Goal: Browse casually

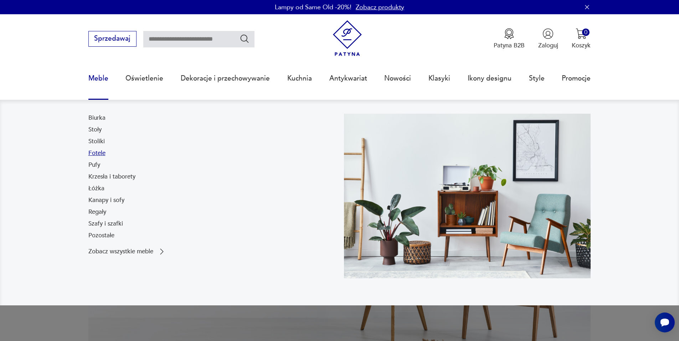
click at [94, 152] on link "Fotele" at bounding box center [96, 153] width 17 height 9
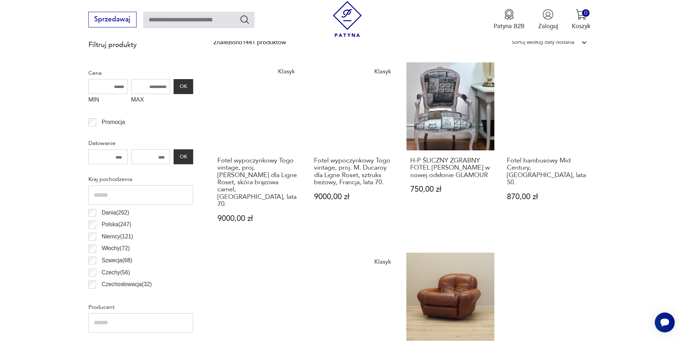
scroll to position [344, 0]
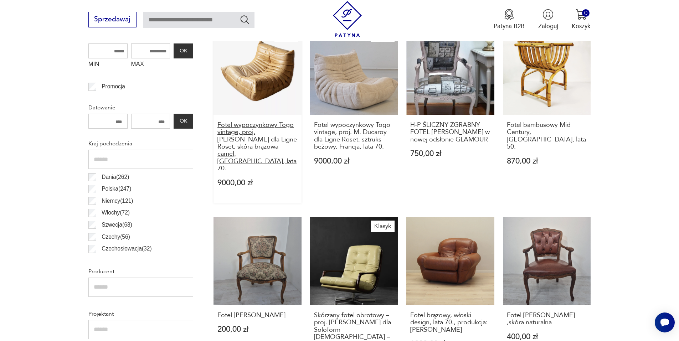
click at [250, 134] on h3 "Fotel wypoczynkowy Togo vintage, proj. [PERSON_NAME] dla Ligne Roset, skóra brą…" at bounding box center [257, 147] width 80 height 51
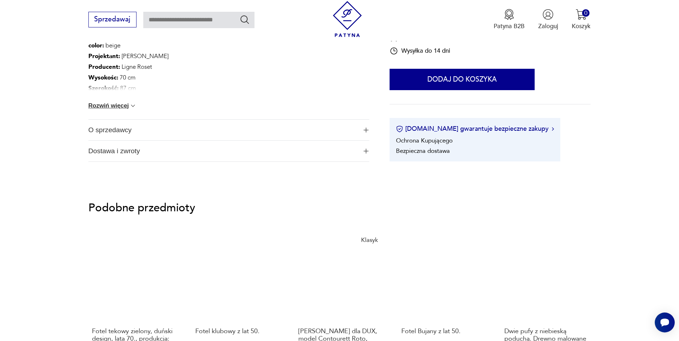
scroll to position [499, 0]
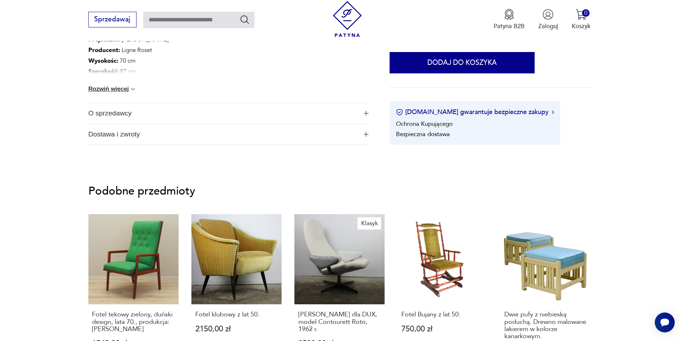
click at [367, 132] on img "button" at bounding box center [366, 134] width 5 height 5
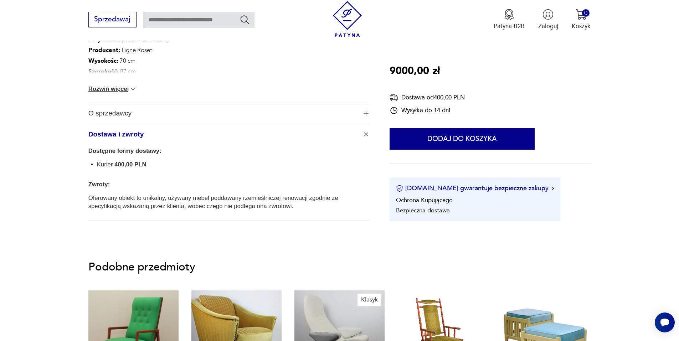
click at [366, 131] on img "button" at bounding box center [365, 134] width 7 height 7
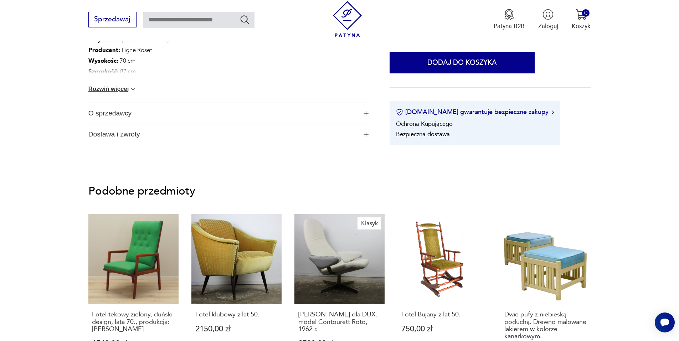
click at [365, 111] on img "button" at bounding box center [366, 113] width 5 height 5
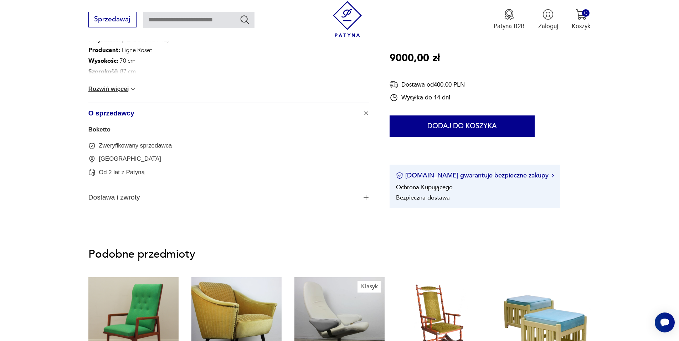
click at [366, 110] on img "button" at bounding box center [365, 113] width 7 height 7
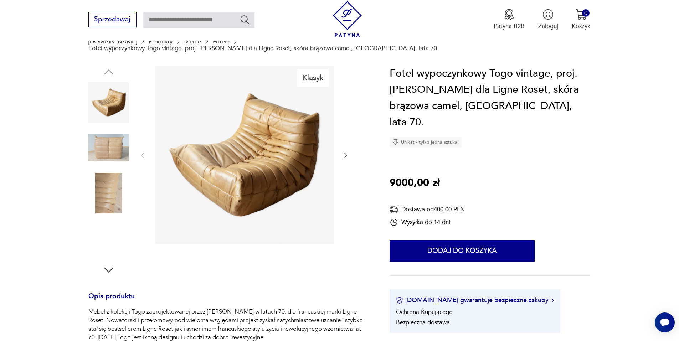
scroll to position [0, 0]
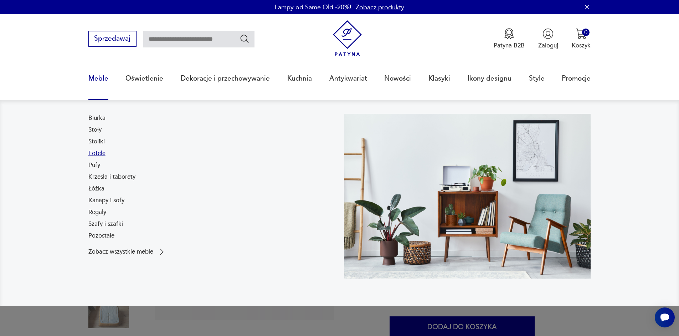
click at [100, 151] on link "Fotele" at bounding box center [96, 153] width 17 height 9
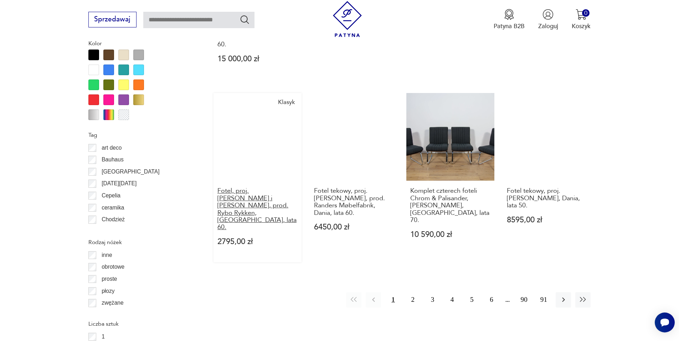
scroll to position [879, 0]
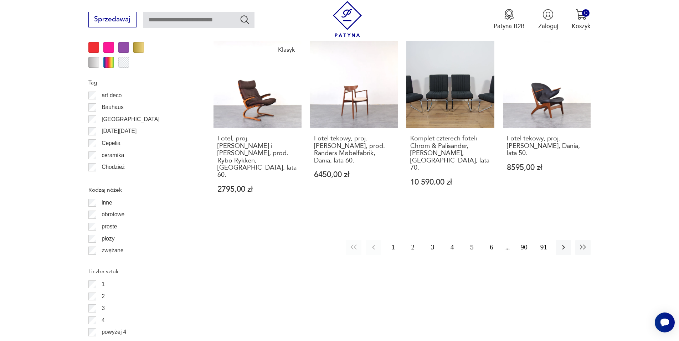
click at [411, 240] on button "2" at bounding box center [412, 247] width 15 height 15
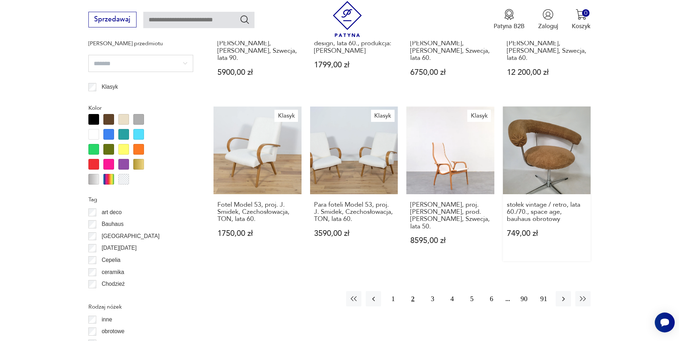
scroll to position [772, 0]
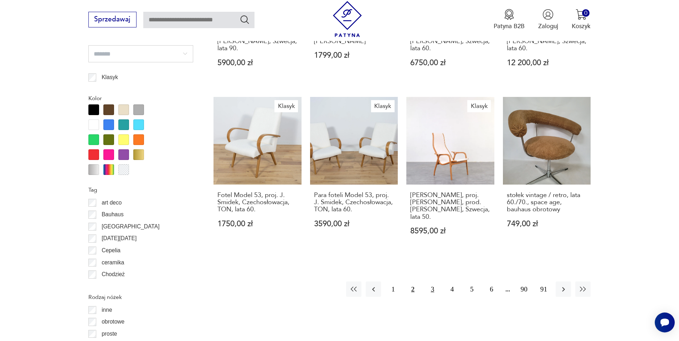
click at [431, 282] on button "3" at bounding box center [432, 289] width 15 height 15
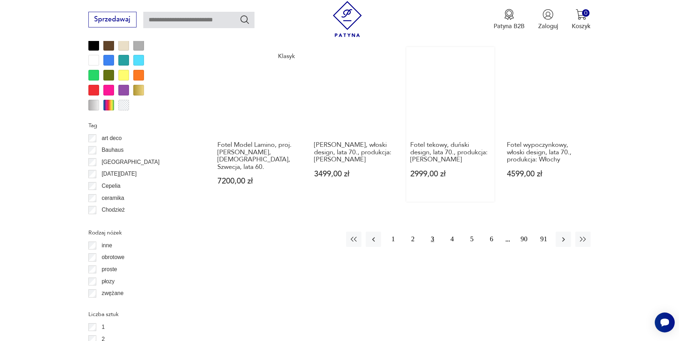
scroll to position [843, 0]
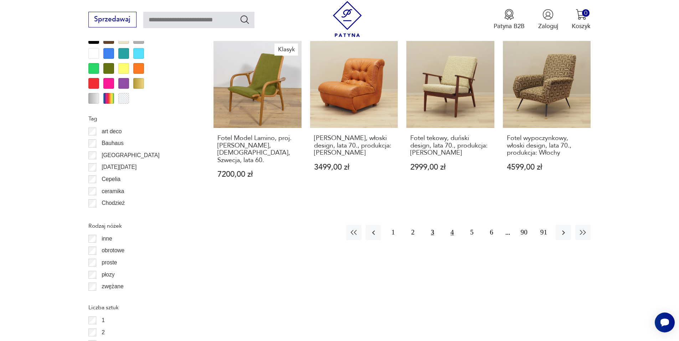
click at [451, 225] on button "4" at bounding box center [451, 232] width 15 height 15
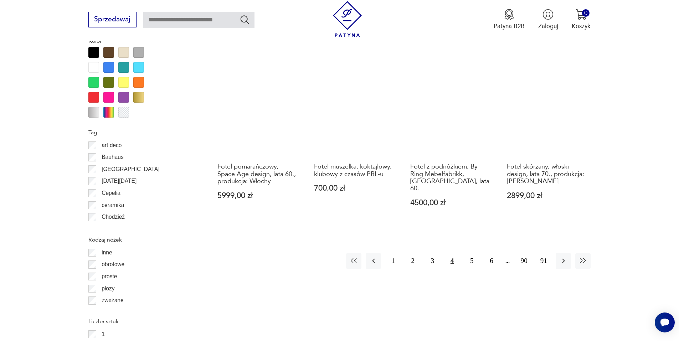
scroll to position [855, 0]
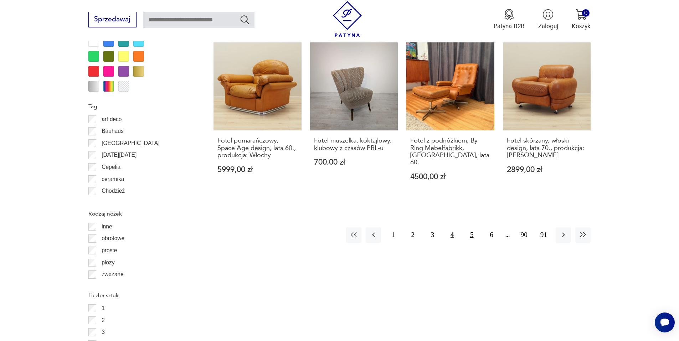
click at [472, 227] on button "5" at bounding box center [471, 234] width 15 height 15
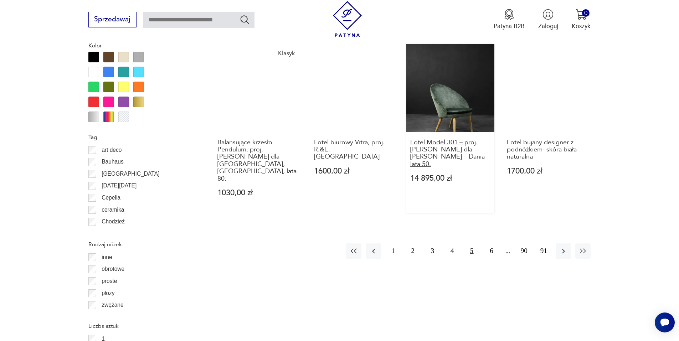
scroll to position [843, 0]
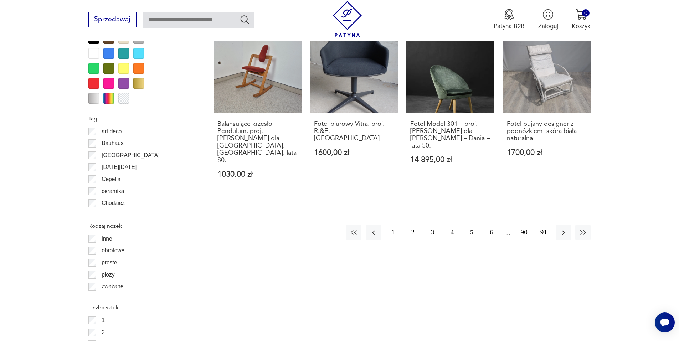
click at [525, 225] on button "90" at bounding box center [523, 232] width 15 height 15
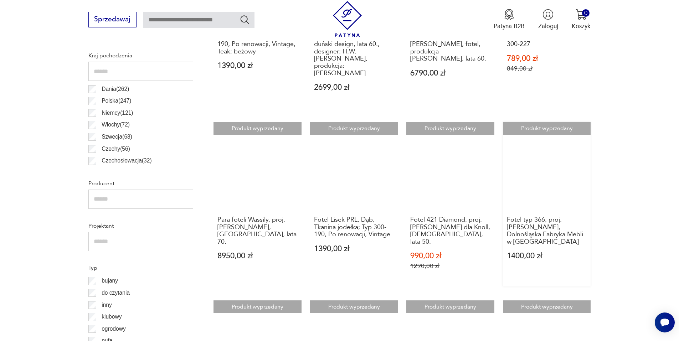
scroll to position [451, 0]
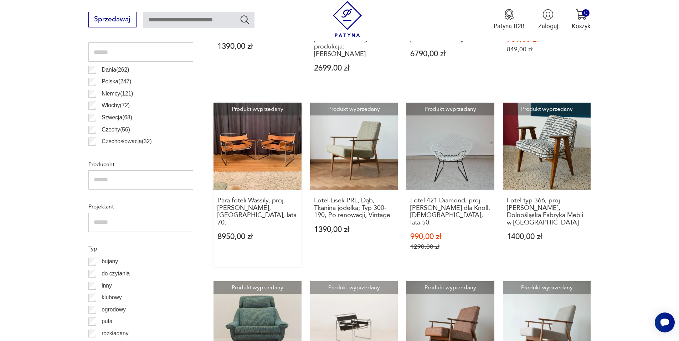
click at [252, 233] on p "8950,00 zł" at bounding box center [257, 236] width 80 height 7
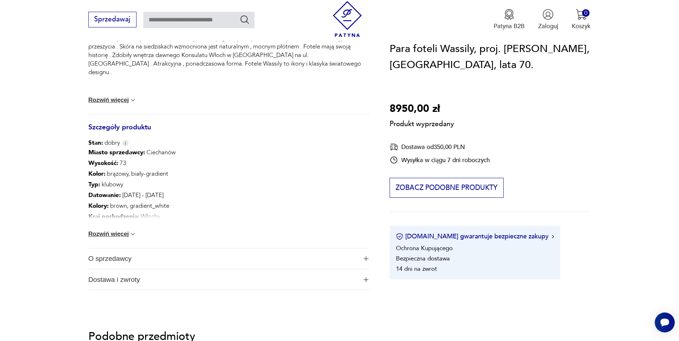
scroll to position [356, 0]
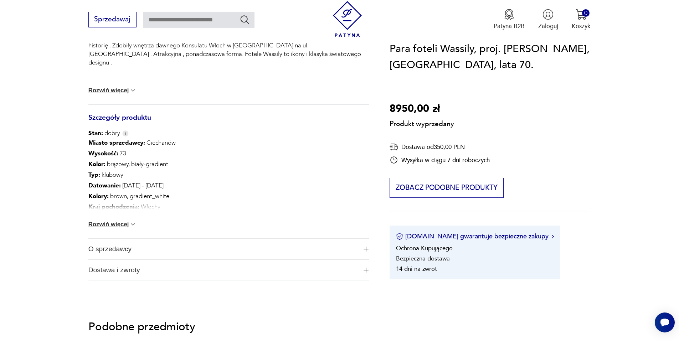
click at [133, 223] on img at bounding box center [132, 224] width 7 height 7
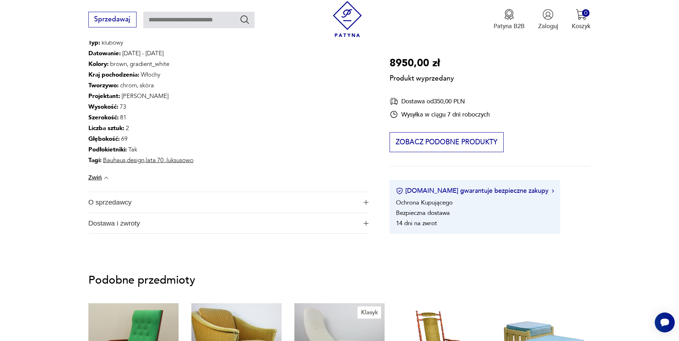
scroll to position [499, 0]
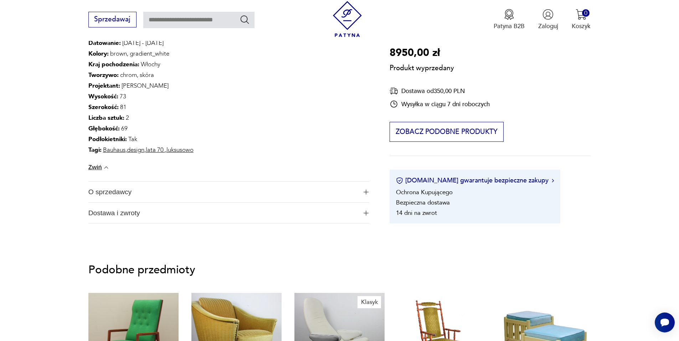
click at [130, 194] on span "O sprzedawcy" at bounding box center [222, 192] width 269 height 21
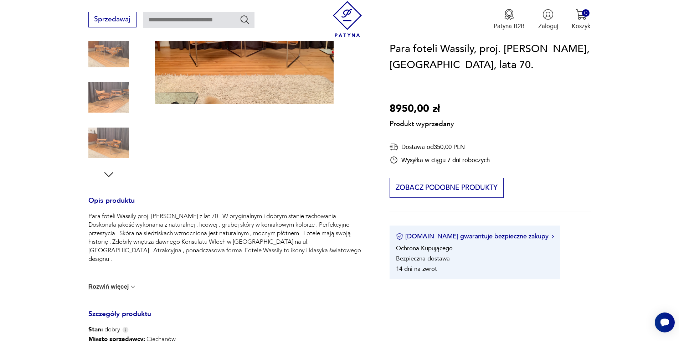
scroll to position [71, 0]
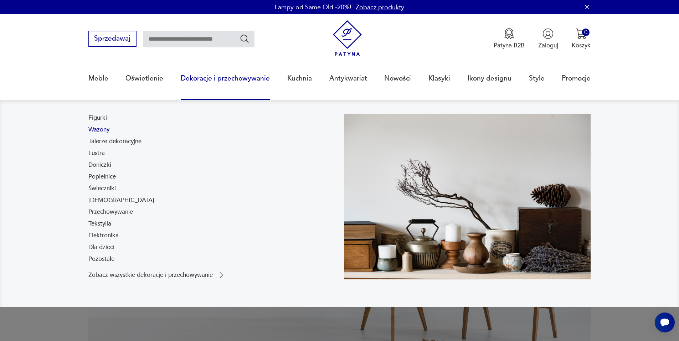
click at [100, 131] on link "Wazony" at bounding box center [98, 129] width 21 height 9
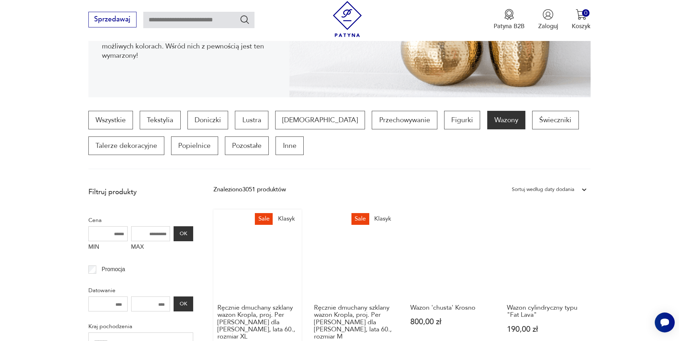
scroll to position [23, 0]
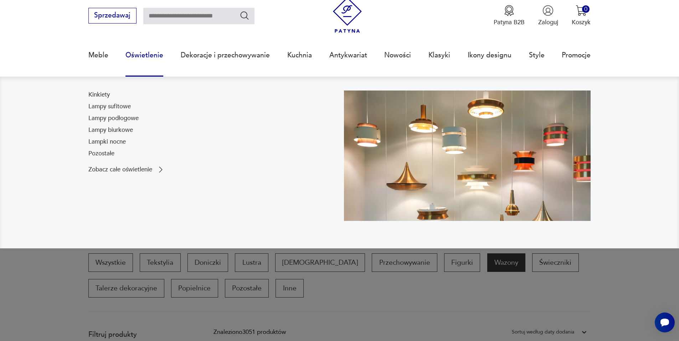
click at [141, 58] on link "Oświetlenie" at bounding box center [144, 55] width 38 height 33
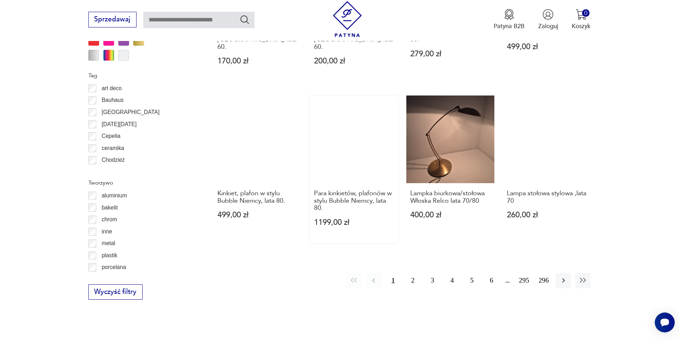
scroll to position [808, 0]
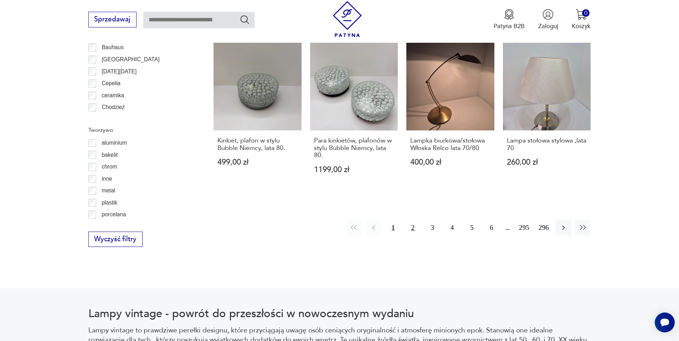
click at [416, 220] on button "2" at bounding box center [412, 227] width 15 height 15
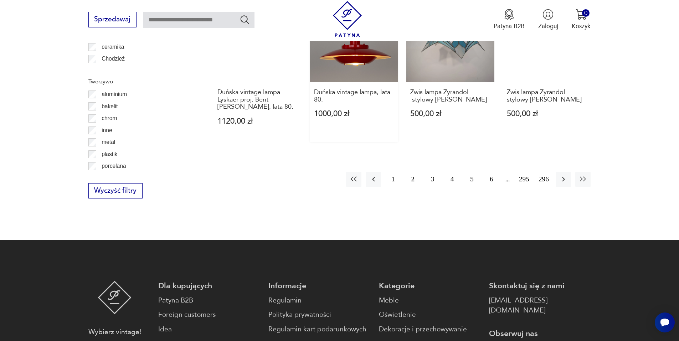
scroll to position [889, 0]
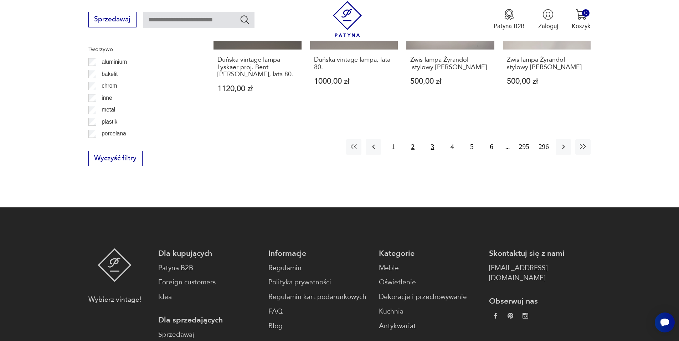
click at [431, 140] on button "3" at bounding box center [432, 146] width 15 height 15
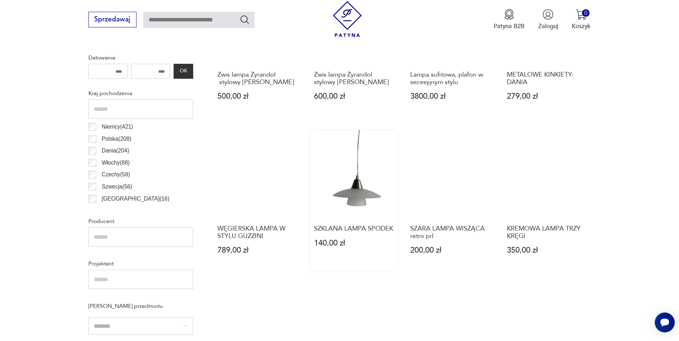
scroll to position [354, 0]
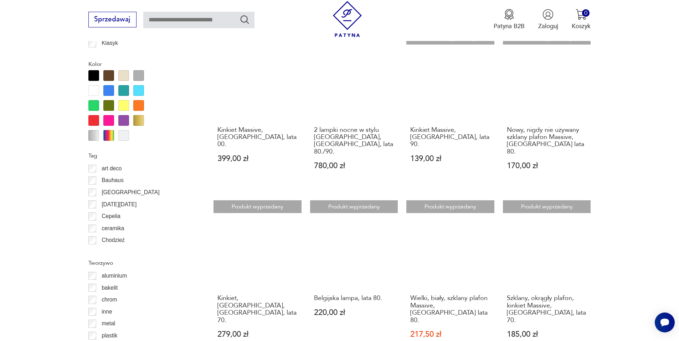
scroll to position [711, 0]
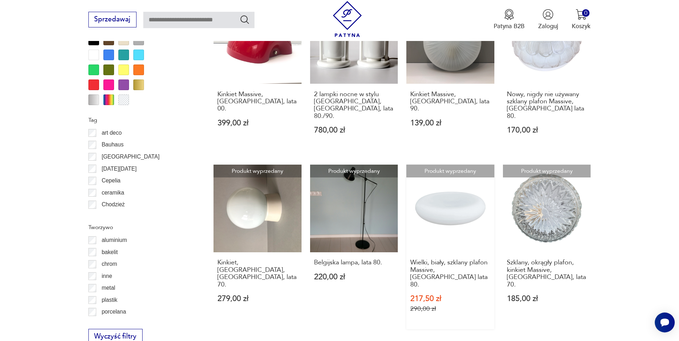
click at [457, 190] on link "Produkt wyprzedany Wielki, biały, szklany plafon Massive, [GEOGRAPHIC_DATA] lat…" at bounding box center [450, 247] width 88 height 165
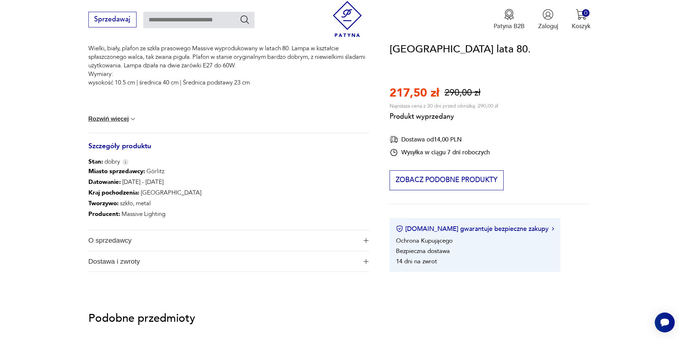
scroll to position [356, 0]
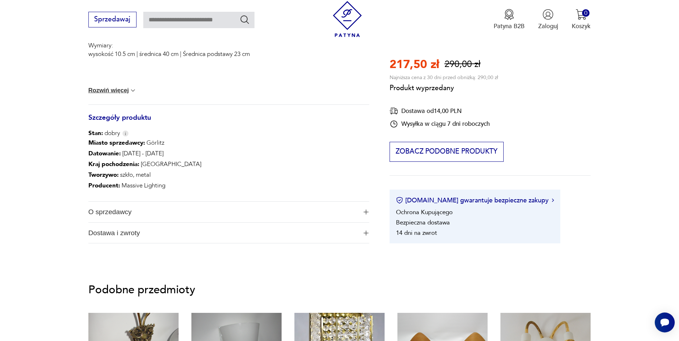
click at [124, 211] on span "O sprzedawcy" at bounding box center [222, 212] width 269 height 21
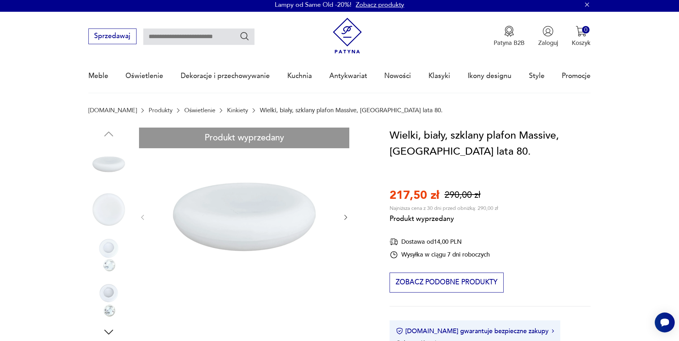
scroll to position [0, 0]
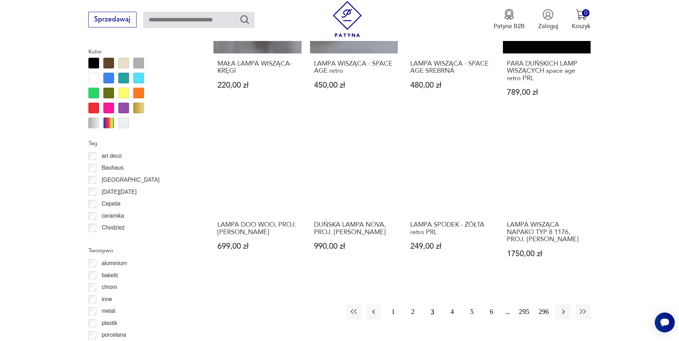
scroll to position [676, 0]
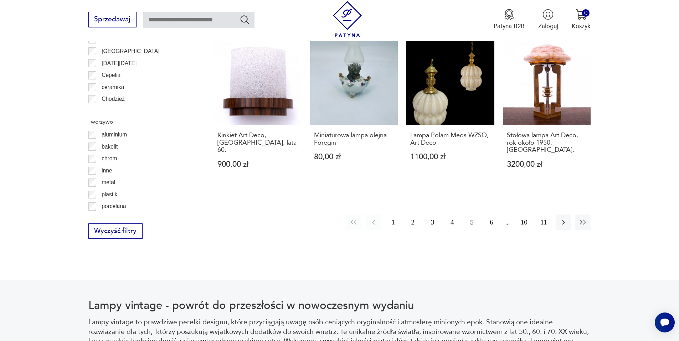
scroll to position [818, 0]
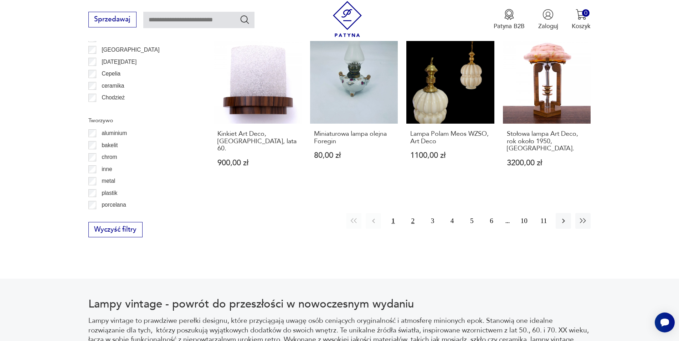
click at [410, 213] on button "2" at bounding box center [412, 220] width 15 height 15
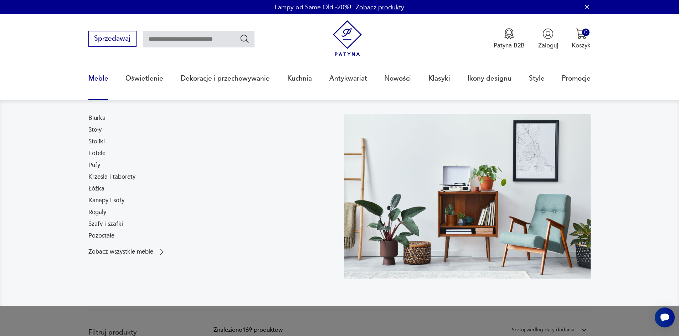
click at [97, 79] on link "Meble" at bounding box center [98, 78] width 20 height 33
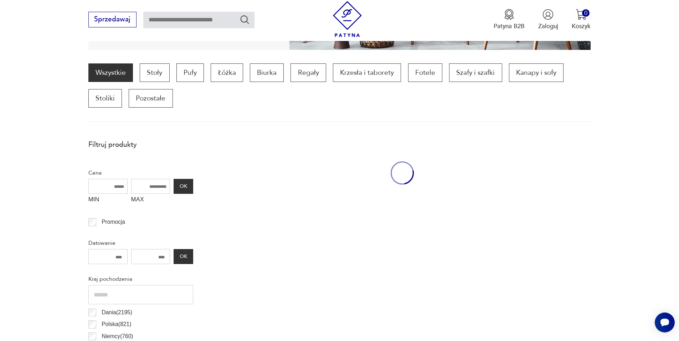
scroll to position [212, 0]
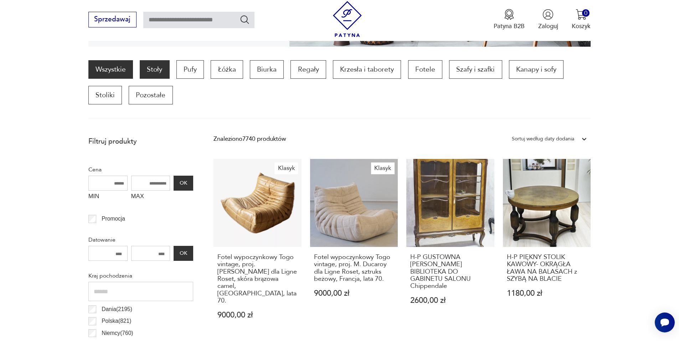
click at [152, 73] on p "Stoły" at bounding box center [155, 69] width 30 height 19
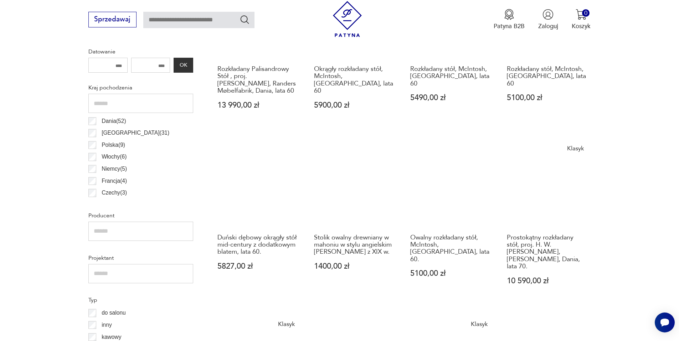
scroll to position [416, 0]
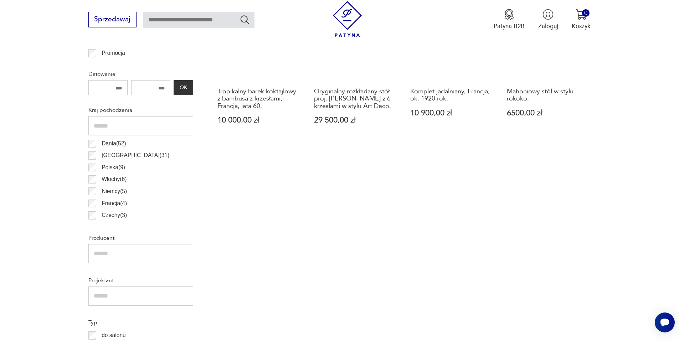
scroll to position [384, 0]
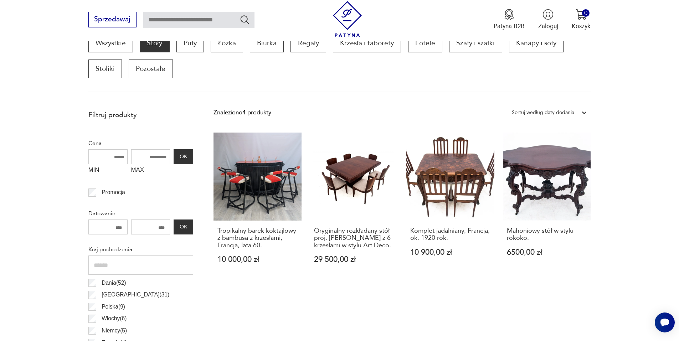
scroll to position [242, 0]
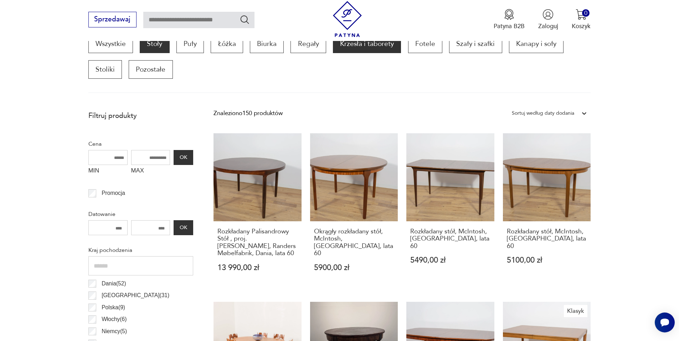
click at [347, 43] on p "Krzesła i taborety" at bounding box center [367, 44] width 68 height 19
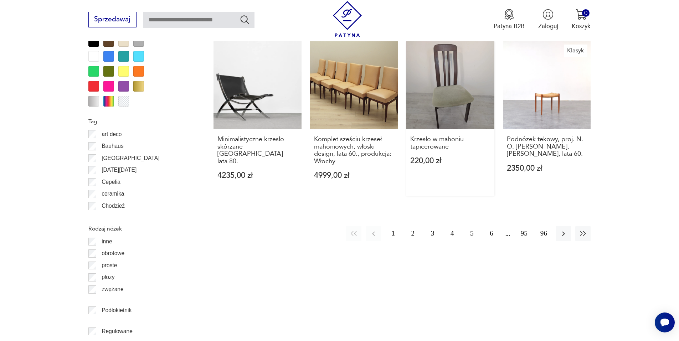
scroll to position [843, 0]
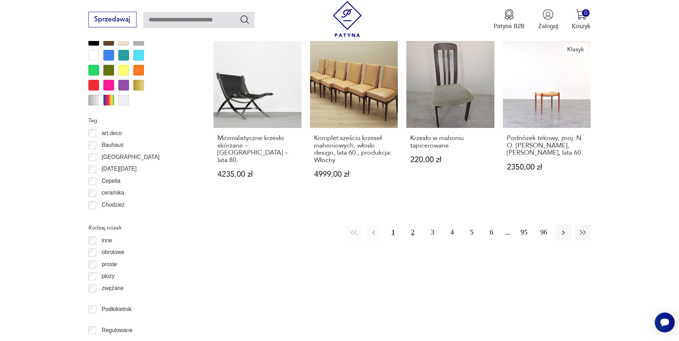
click at [412, 225] on button "2" at bounding box center [412, 232] width 15 height 15
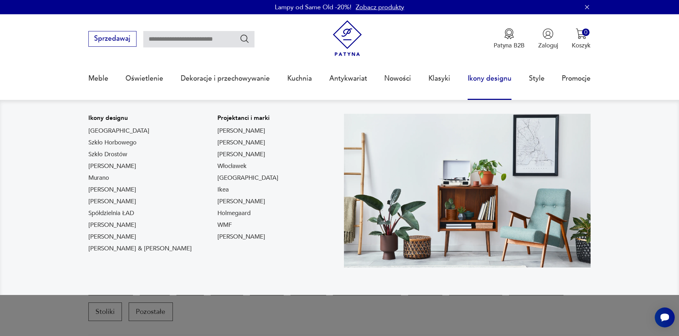
click at [486, 78] on link "Ikony designu" at bounding box center [490, 78] width 44 height 33
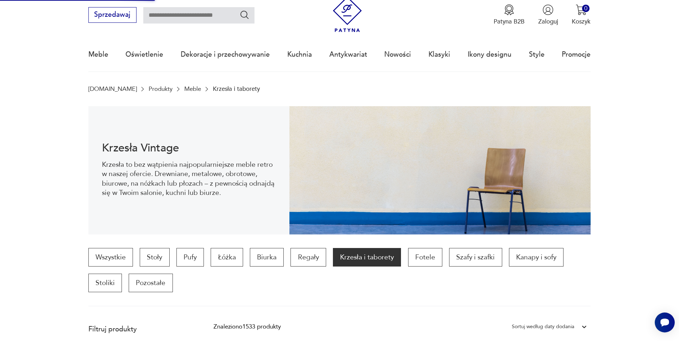
scroll to position [71, 0]
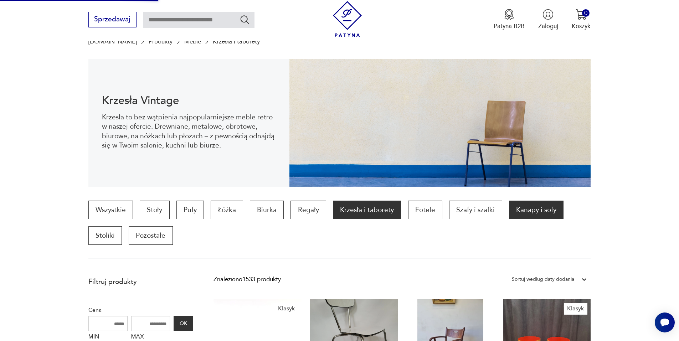
click at [523, 207] on p "Kanapy i sofy" at bounding box center [536, 210] width 55 height 19
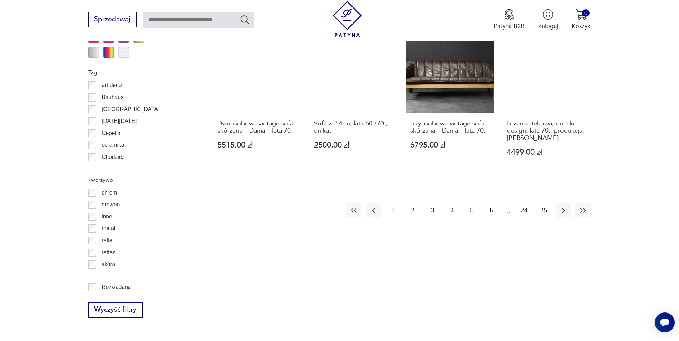
scroll to position [879, 0]
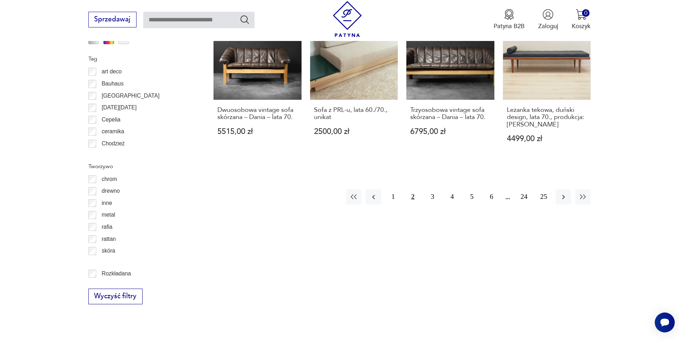
click at [414, 189] on button "2" at bounding box center [412, 196] width 15 height 15
click at [561, 193] on icon "button" at bounding box center [563, 197] width 9 height 9
click at [558, 189] on button "button" at bounding box center [563, 196] width 15 height 15
click at [557, 189] on button "button" at bounding box center [563, 196] width 15 height 15
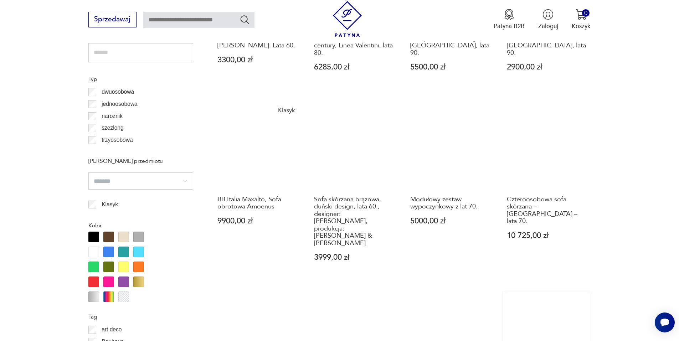
scroll to position [665, 0]
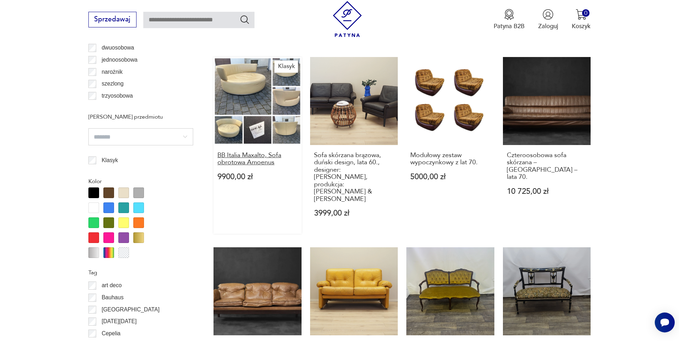
click at [246, 153] on h3 "BB Italia Maxalto, Sofa obrotowa Amoenus" at bounding box center [257, 159] width 80 height 15
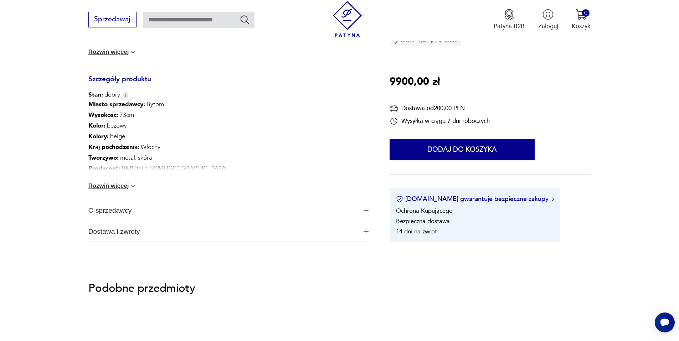
scroll to position [356, 0]
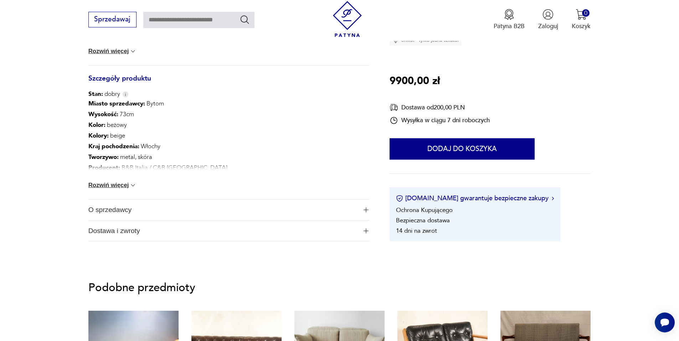
click at [114, 211] on span "O sprzedawcy" at bounding box center [222, 210] width 269 height 21
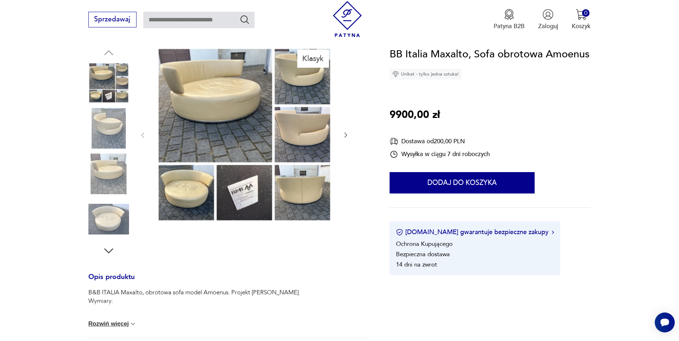
scroll to position [36, 0]
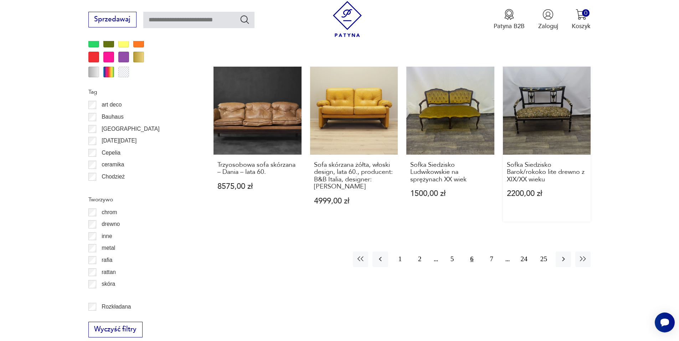
scroll to position [851, 0]
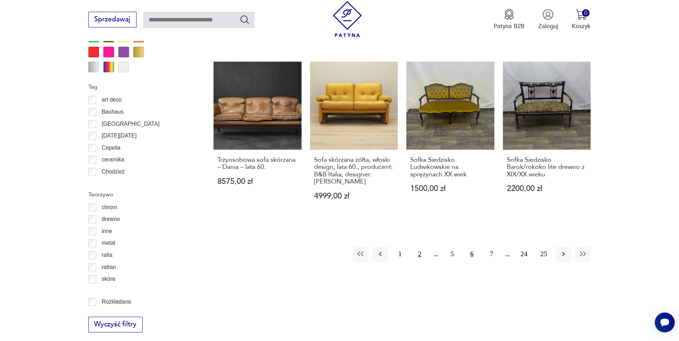
click at [421, 247] on button "2" at bounding box center [419, 254] width 15 height 15
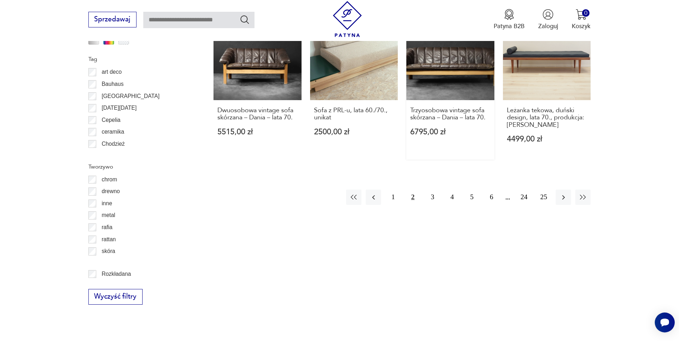
scroll to position [879, 0]
click at [524, 189] on button "24" at bounding box center [523, 196] width 15 height 15
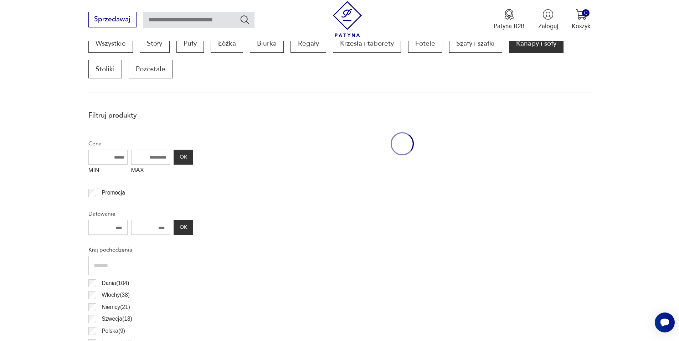
scroll to position [237, 0]
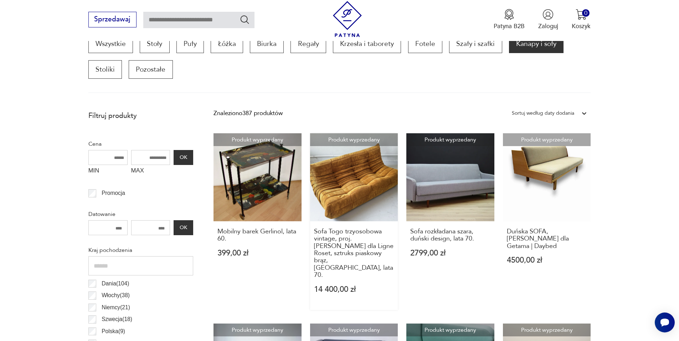
click at [360, 184] on link "Produkt wyprzedany Sofa Togo trzyosobowa vintage, proj. [PERSON_NAME] dla Ligne…" at bounding box center [354, 221] width 88 height 177
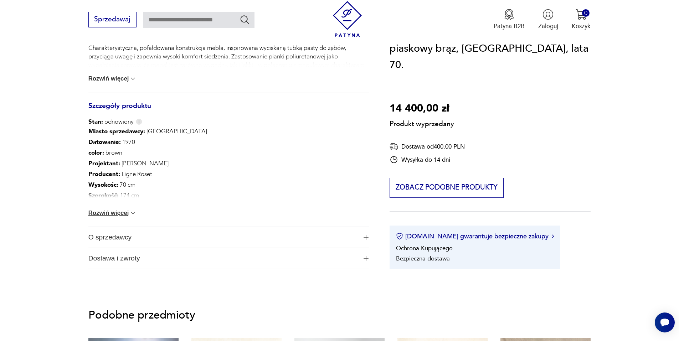
scroll to position [392, 0]
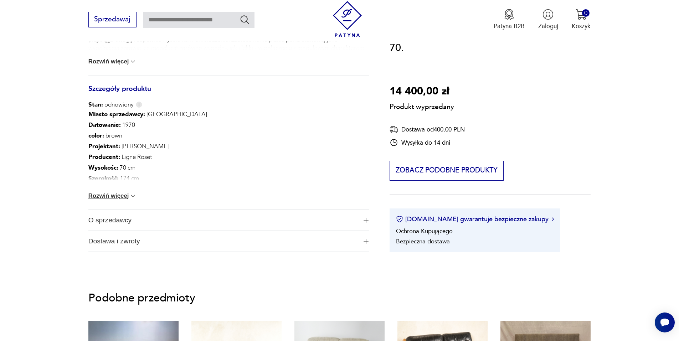
click at [114, 214] on span "O sprzedawcy" at bounding box center [222, 220] width 269 height 21
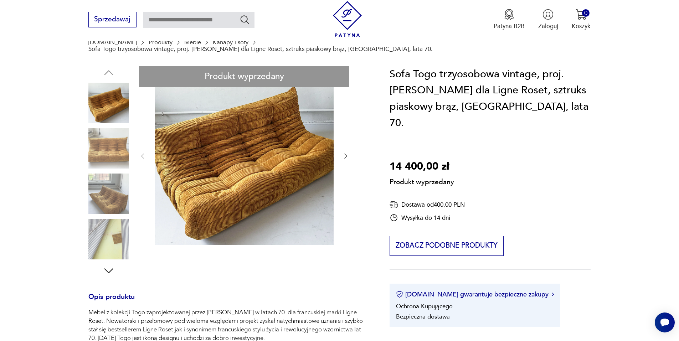
scroll to position [0, 0]
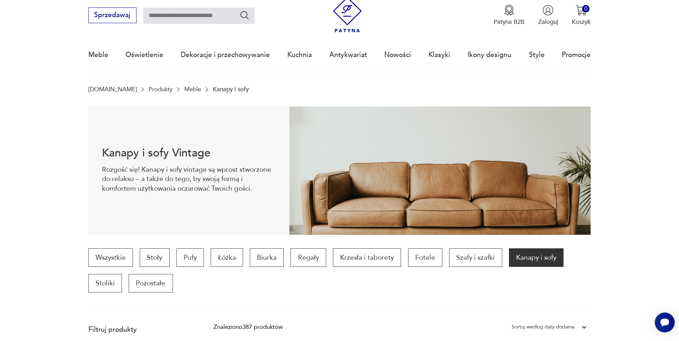
scroll to position [36, 0]
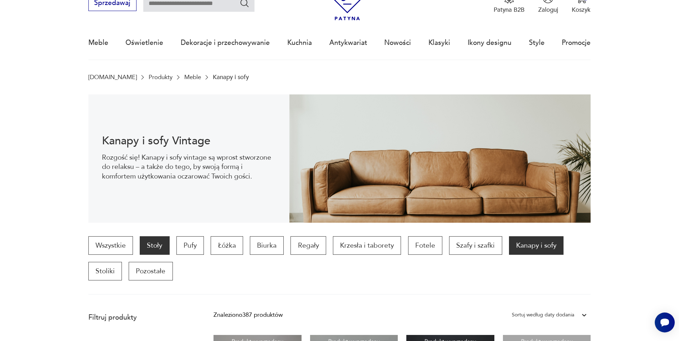
click at [161, 246] on p "Stoły" at bounding box center [155, 245] width 30 height 19
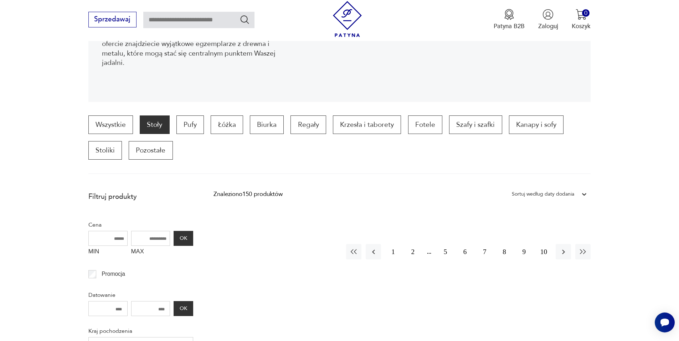
scroll to position [63, 0]
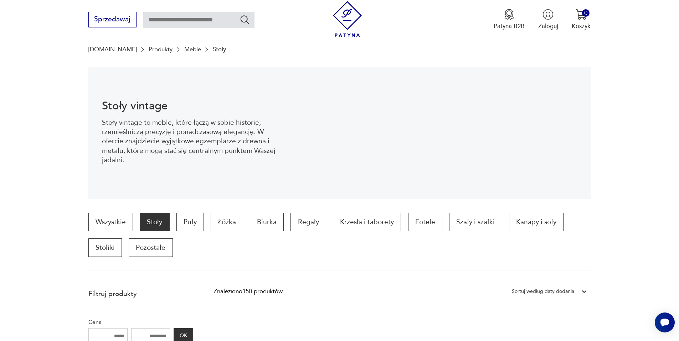
click at [159, 224] on p "Stoły" at bounding box center [155, 222] width 30 height 19
click at [265, 225] on p "Biurka" at bounding box center [267, 222] width 34 height 19
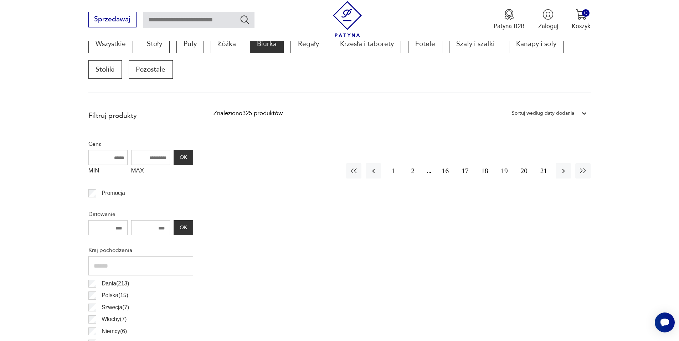
scroll to position [130, 0]
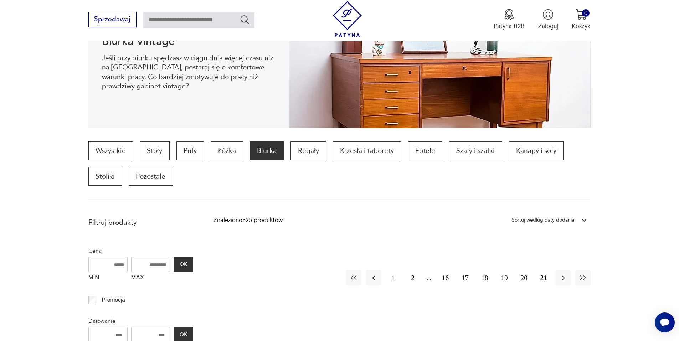
click at [267, 151] on p "Biurka" at bounding box center [267, 150] width 34 height 19
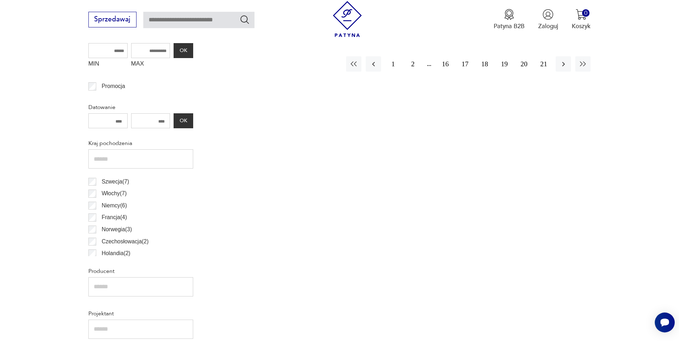
scroll to position [0, 0]
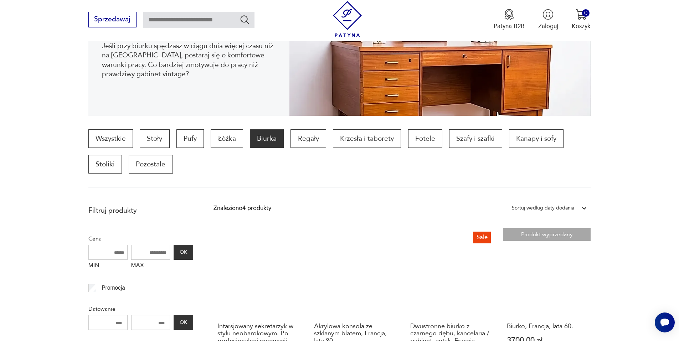
scroll to position [95, 0]
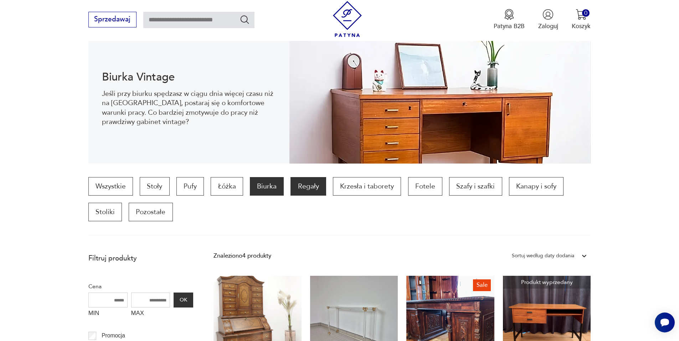
click at [311, 189] on p "Regały" at bounding box center [307, 186] width 35 height 19
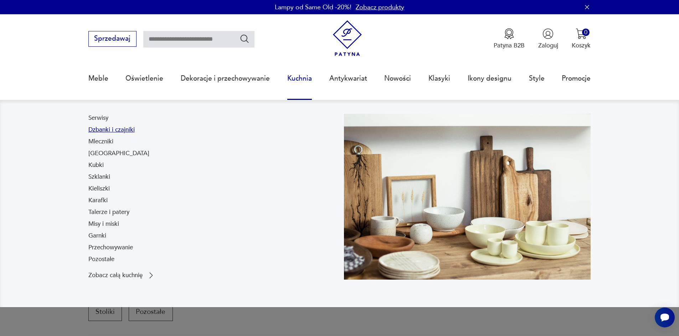
click at [110, 130] on link "Dzbanki i czajniki" at bounding box center [111, 129] width 46 height 9
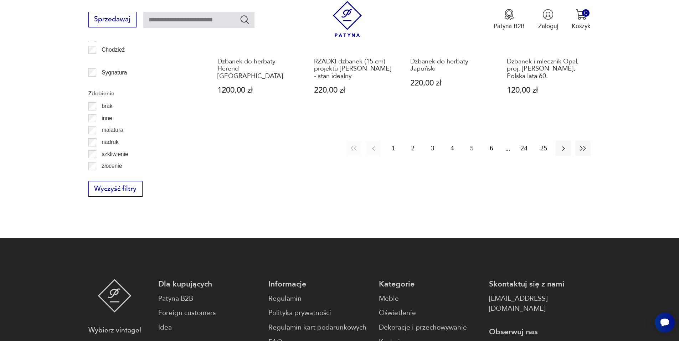
scroll to position [914, 0]
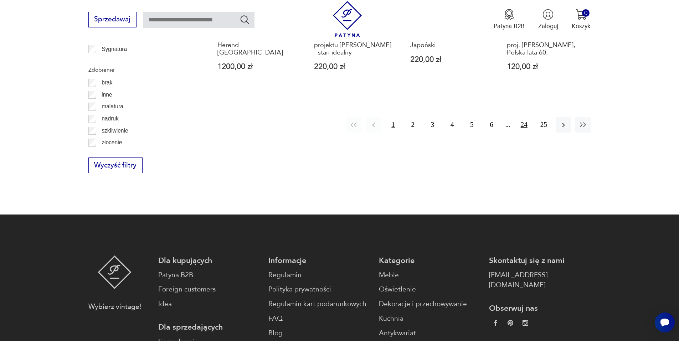
click at [522, 117] on button "24" at bounding box center [523, 124] width 15 height 15
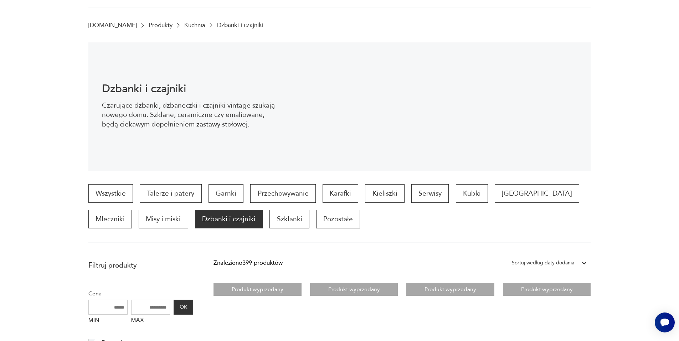
scroll to position [107, 0]
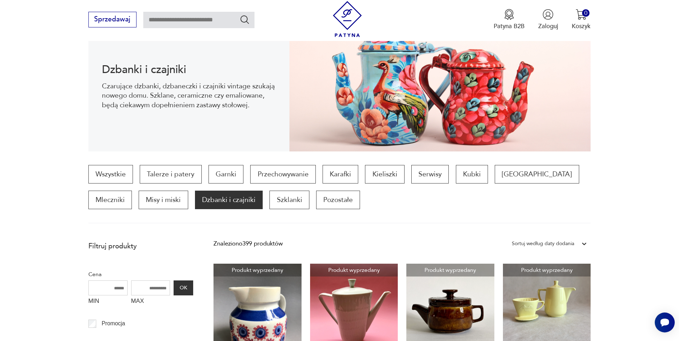
click at [195, 201] on p "Dzbanki i czajniki" at bounding box center [229, 200] width 68 height 19
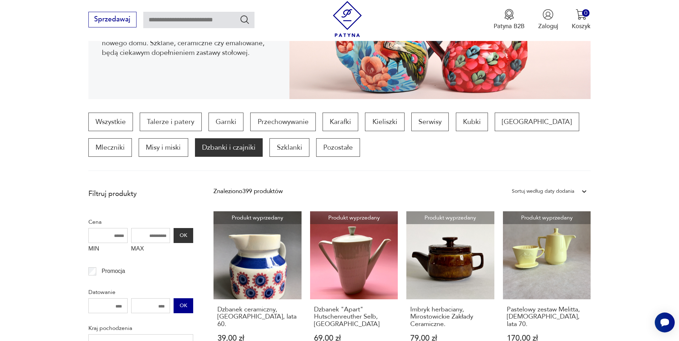
scroll to position [143, 0]
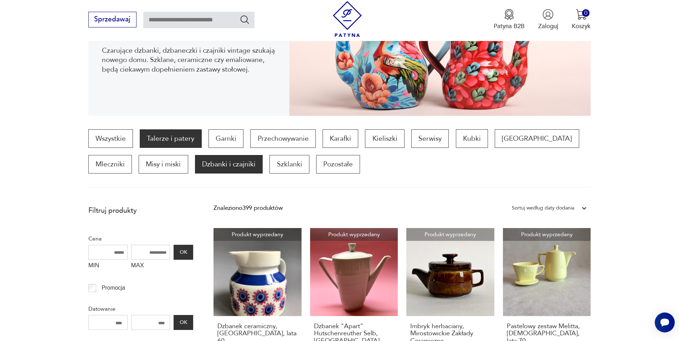
click at [177, 138] on p "Talerze i patery" at bounding box center [171, 138] width 62 height 19
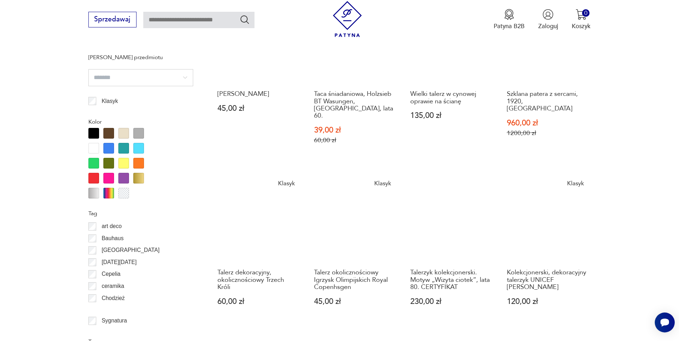
scroll to position [558, 0]
